Goal: Find specific page/section

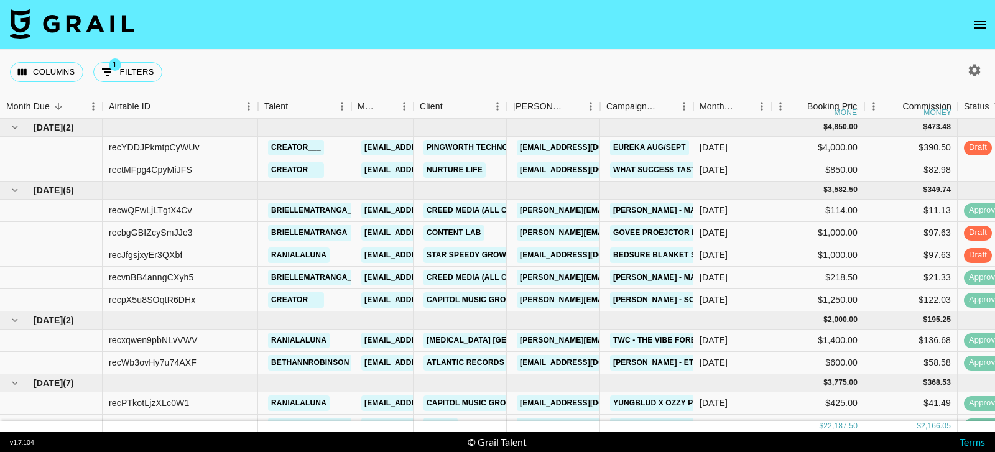
click at [987, 27] on icon "open drawer" at bounding box center [980, 24] width 15 height 15
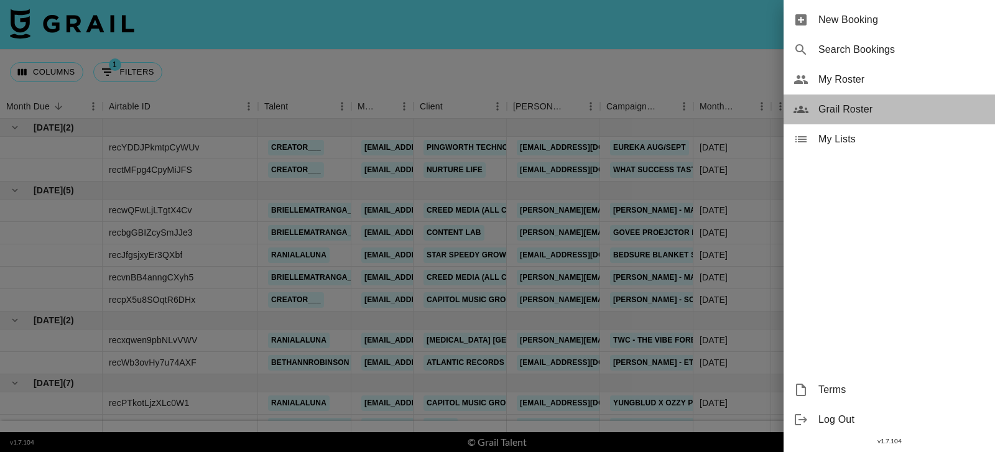
click at [856, 108] on span "Grail Roster" at bounding box center [902, 109] width 167 height 15
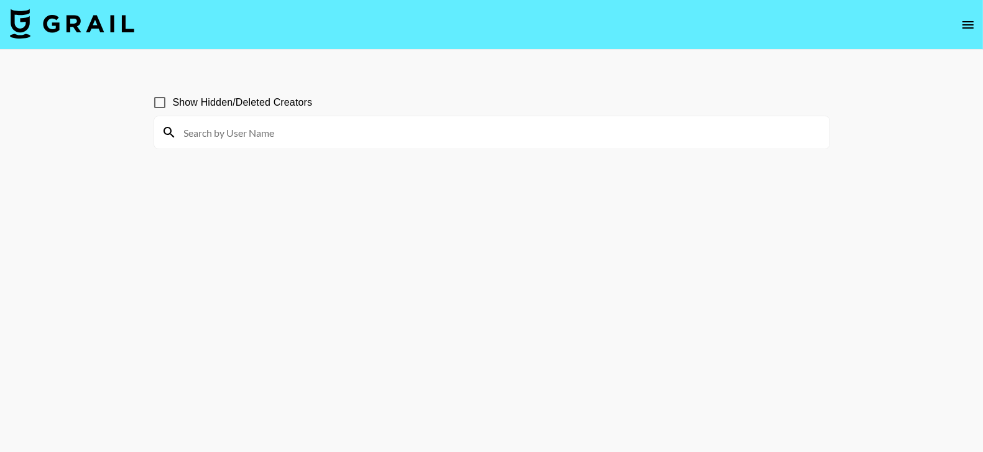
click at [331, 131] on input at bounding box center [500, 133] width 646 height 20
click at [236, 132] on input "jennadill" at bounding box center [500, 133] width 646 height 20
type input "jennadill"
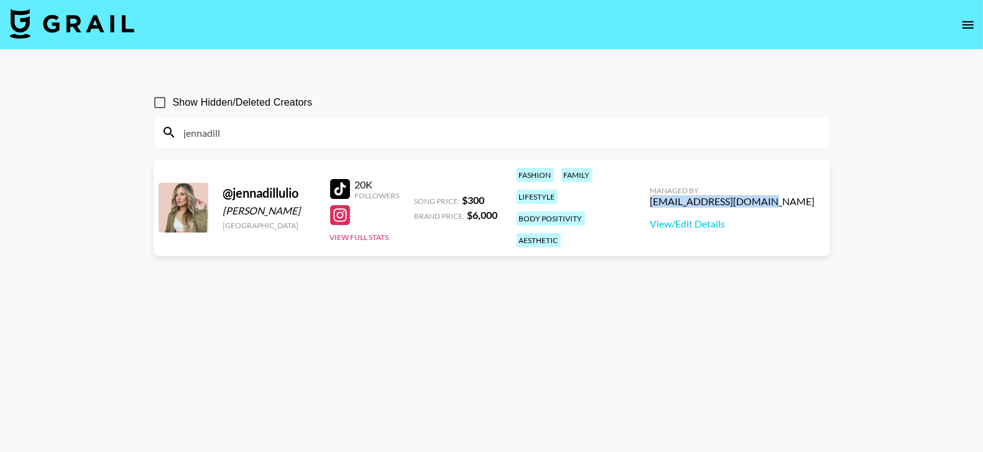
drag, startPoint x: 814, startPoint y: 193, endPoint x: 717, endPoint y: 193, distance: 97.7
click at [717, 193] on div "Managed By [PERSON_NAME][EMAIL_ADDRESS][DOMAIN_NAME] View/Edit Details" at bounding box center [733, 208] width 185 height 64
copy div "[EMAIL_ADDRESS][DOMAIN_NAME]"
